Goal: Information Seeking & Learning: Learn about a topic

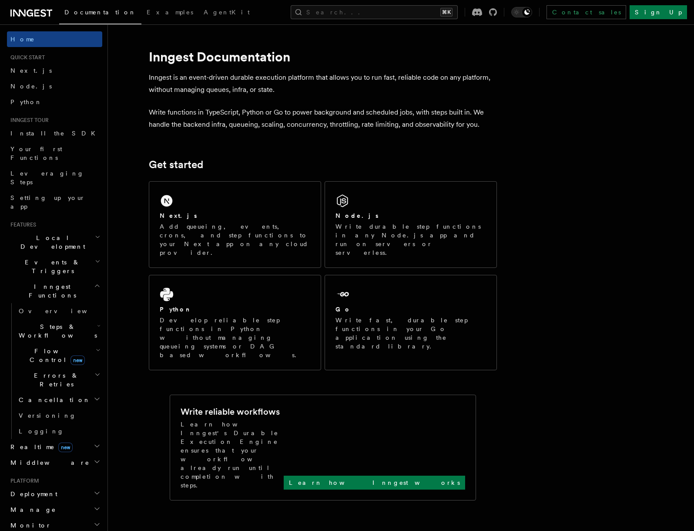
click at [58, 282] on span "Inngest Functions" at bounding box center [50, 290] width 87 height 17
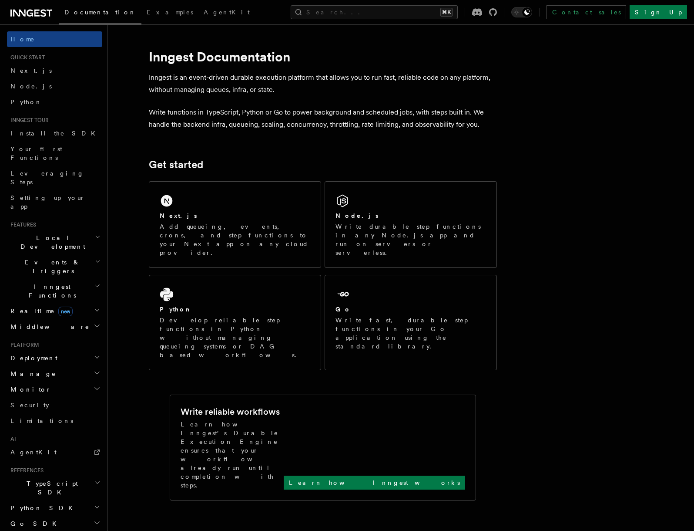
click at [58, 282] on span "Inngest Functions" at bounding box center [50, 290] width 87 height 17
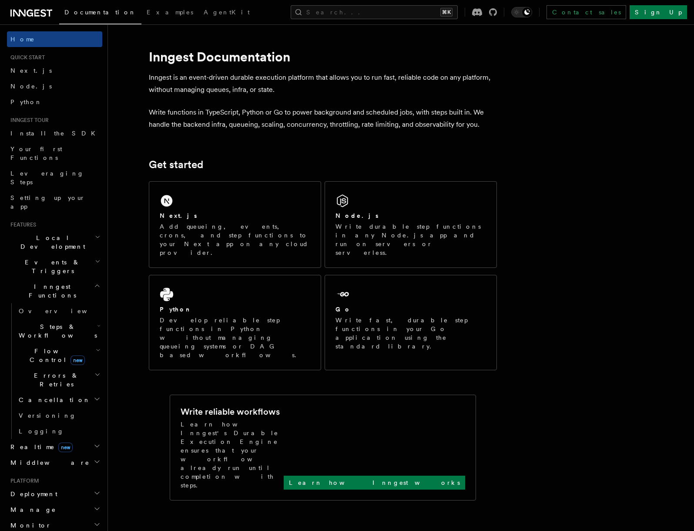
click at [63, 279] on h2 "Inngest Functions" at bounding box center [54, 291] width 95 height 24
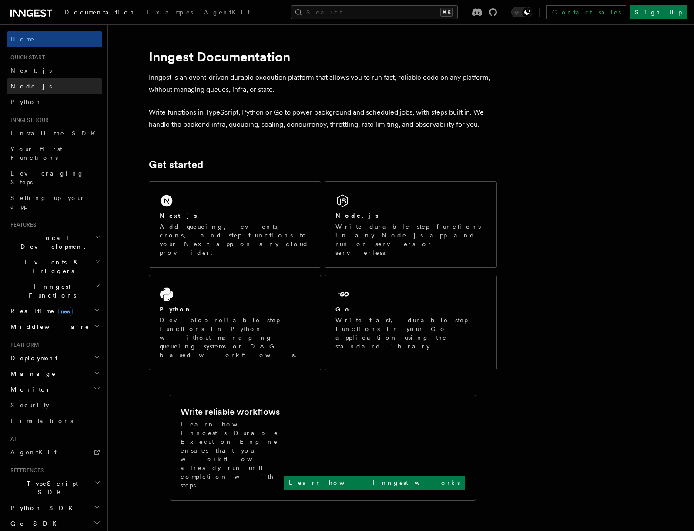
click at [31, 93] on link "Node.js" at bounding box center [54, 86] width 95 height 16
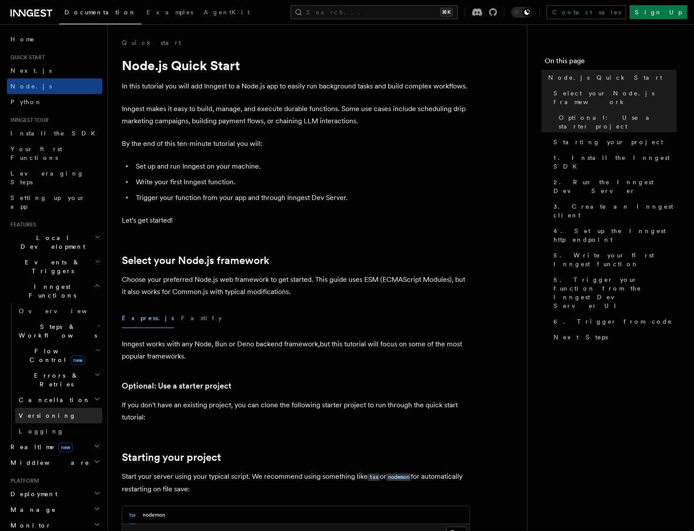
click at [44, 412] on span "Versioning" at bounding box center [47, 415] width 57 height 7
